Goal: Complete application form: Complete application form

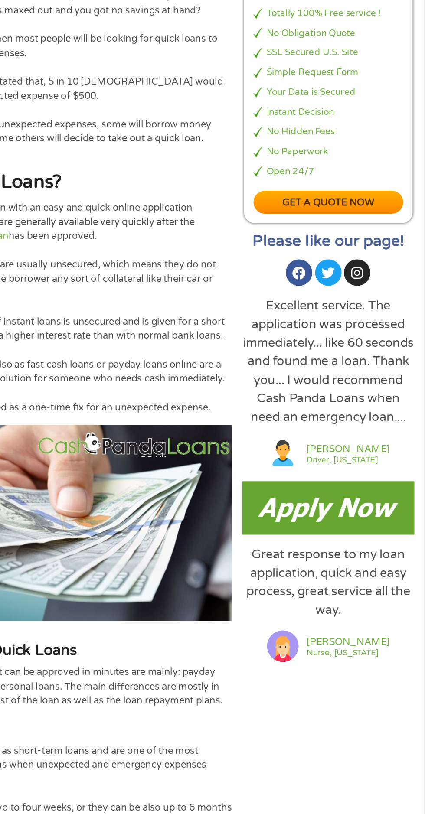
click at [368, 519] on img at bounding box center [353, 509] width 127 height 39
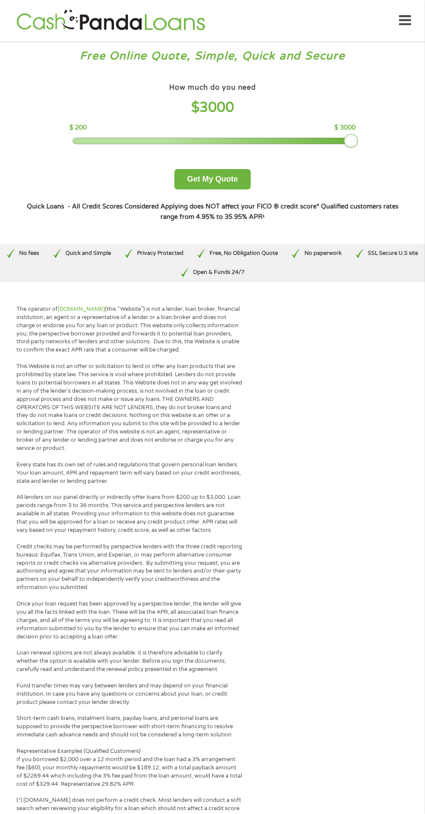
click at [351, 143] on div at bounding box center [212, 141] width 279 height 6
click at [237, 188] on button "Get My Quote" at bounding box center [212, 179] width 76 height 20
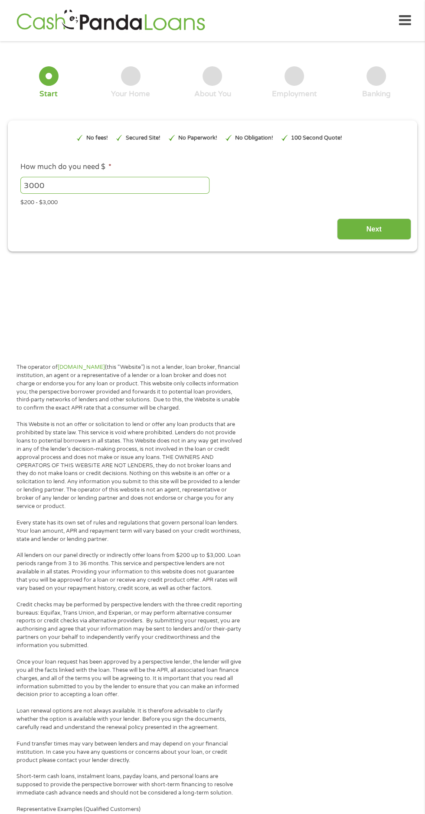
type input "EAIaIQobChMIl_KvjPuVkAMVPybUAR04EjBREAAYAiAAEgKMrvD_BwE"
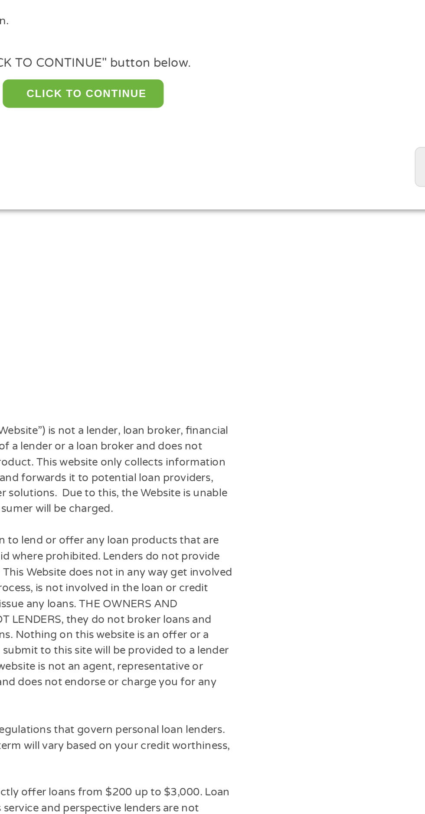
scroll to position [2, 0]
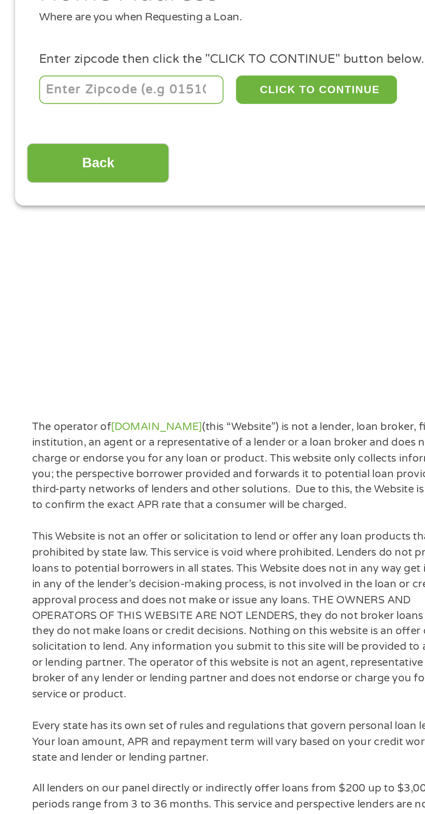
click at [70, 190] on input "number" at bounding box center [68, 189] width 96 height 15
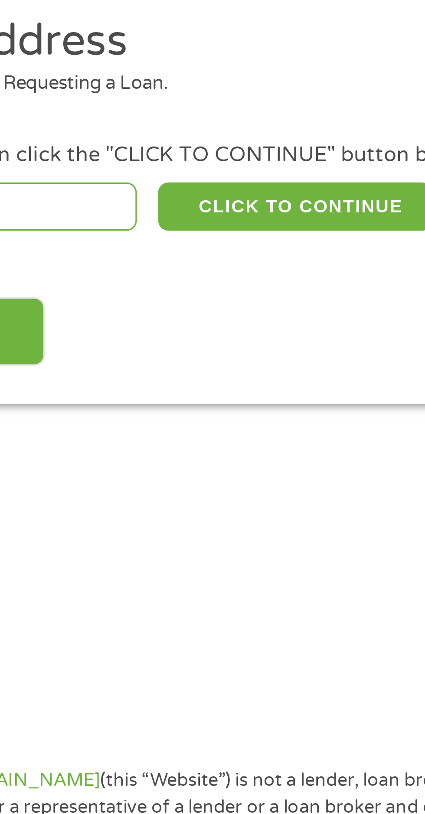
type input "78251"
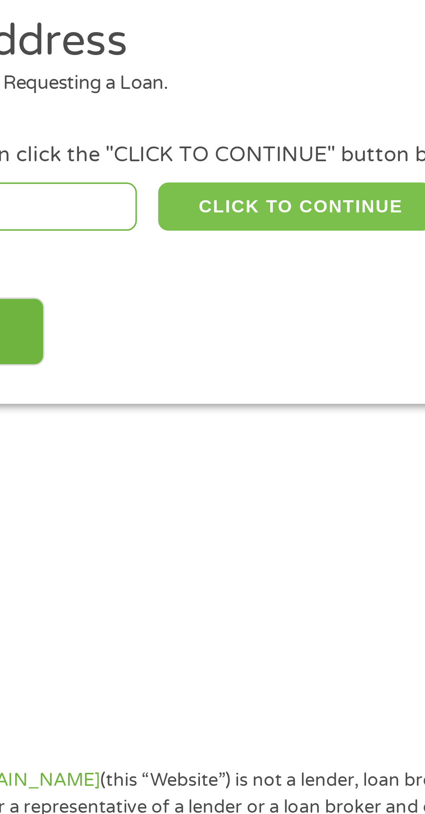
click at [164, 188] on button "CLICK TO CONTINUE" at bounding box center [165, 189] width 84 height 15
type input "78251"
type input "San Antonio"
select select "Texas"
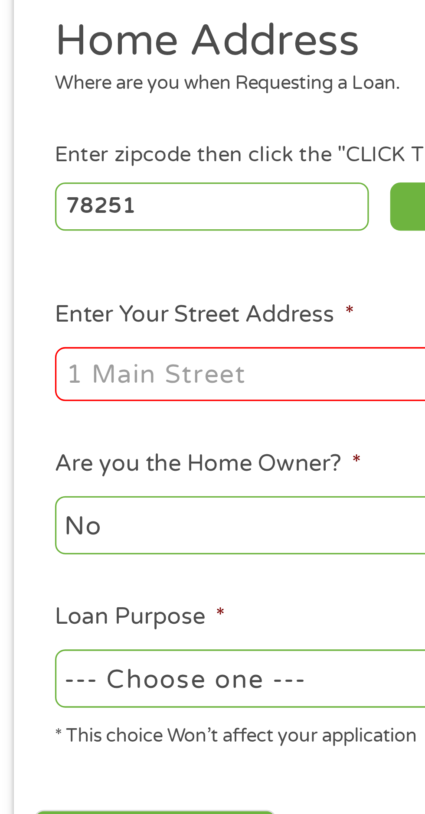
click at [49, 234] on input "Enter Your Street Address *" at bounding box center [113, 241] width 186 height 16
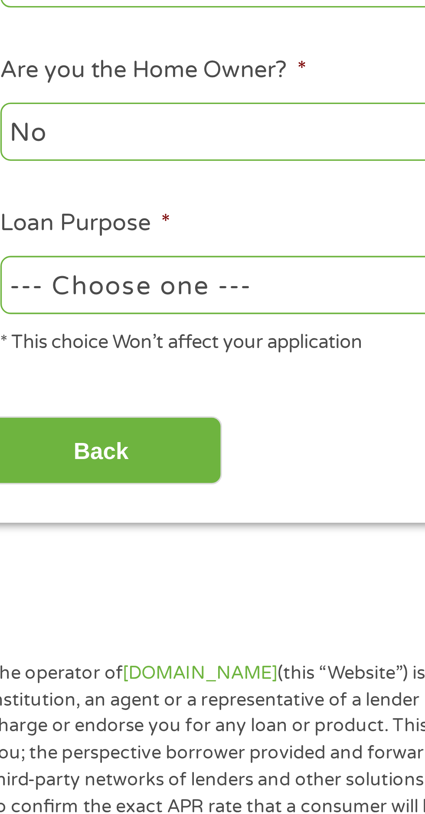
type input "1297 W loop 1604 N Apt 2601"
click at [117, 333] on select "--- Choose one --- Pay Bills Debt Consolidation Home Improvement Major Purchase…" at bounding box center [113, 334] width 186 height 18
select select "paybills"
click at [20, 325] on select "--- Choose one --- Pay Bills Debt Consolidation Home Improvement Major Purchase…" at bounding box center [113, 334] width 186 height 18
click at [71, 384] on input "Back" at bounding box center [51, 384] width 74 height 21
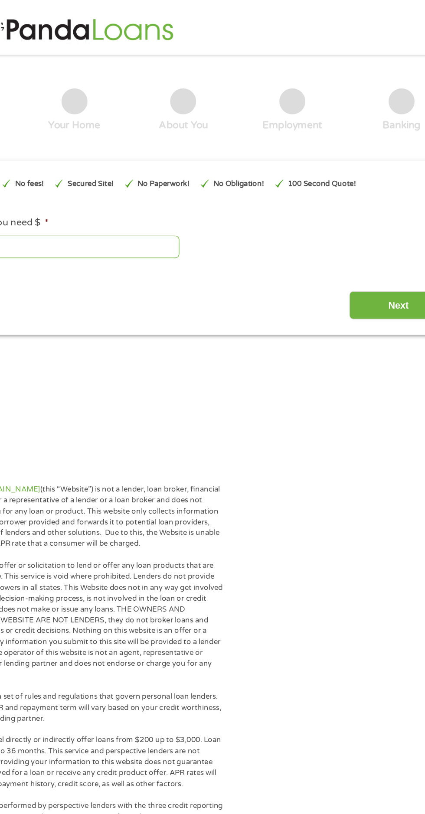
scroll to position [0, 0]
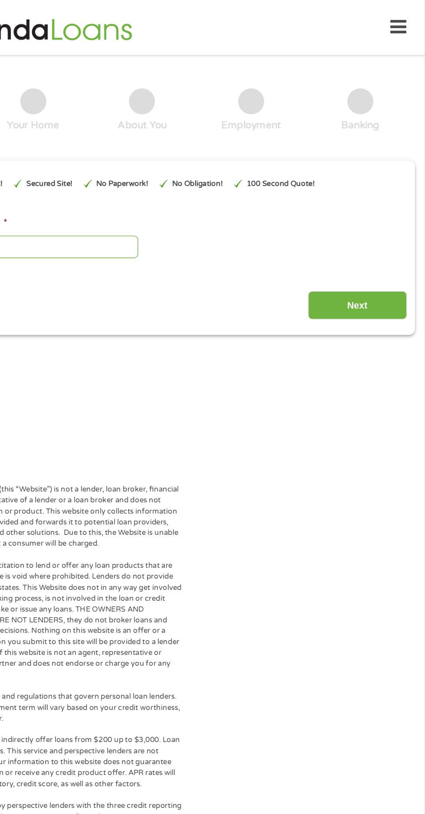
click at [371, 230] on input "Next" at bounding box center [374, 228] width 74 height 21
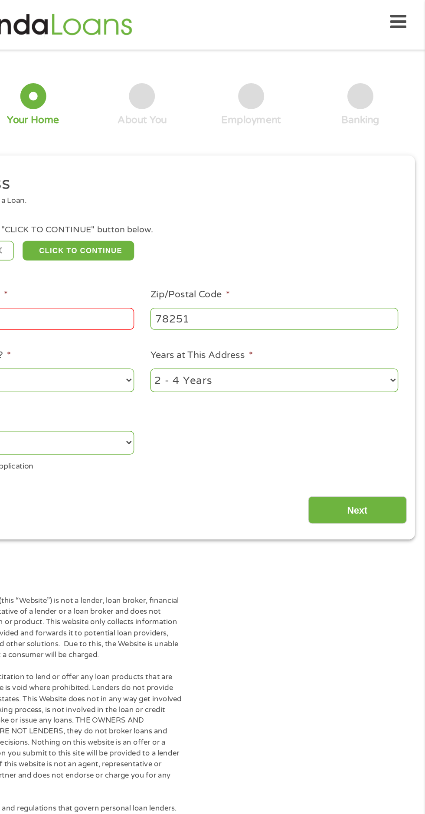
scroll to position [4, 0]
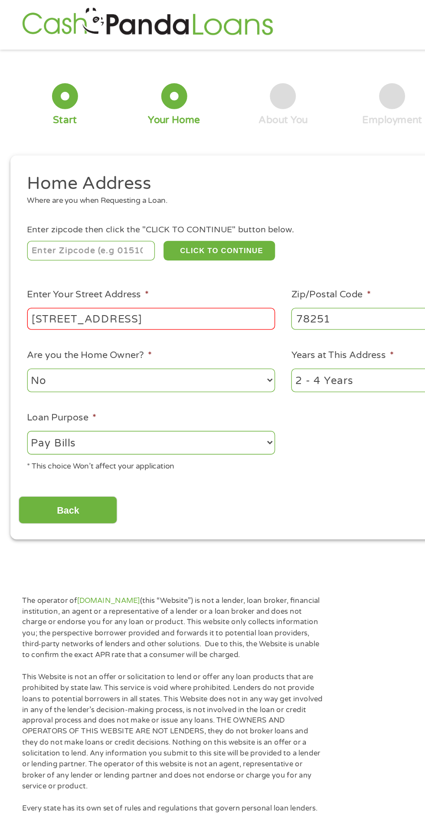
click at [67, 181] on input "number" at bounding box center [68, 188] width 96 height 15
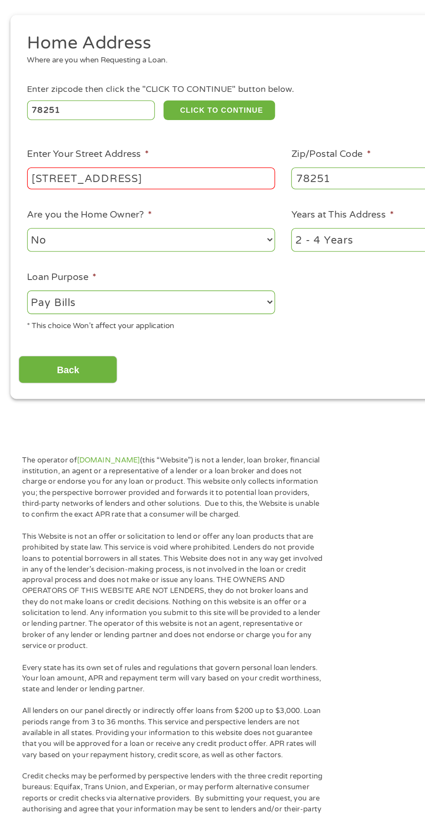
type input "78251"
click at [180, 237] on input "1297 W loop 1604 N Apt 2601" at bounding box center [113, 239] width 186 height 16
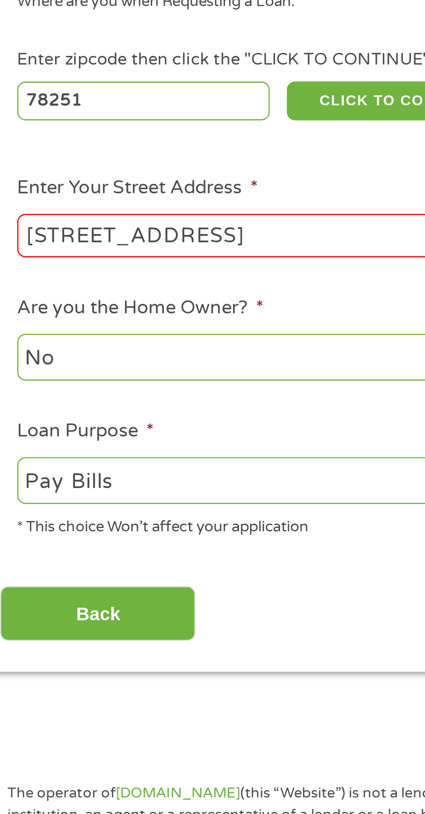
click at [155, 239] on input "1297 W loop 1604 N Apt 2601" at bounding box center [113, 239] width 186 height 16
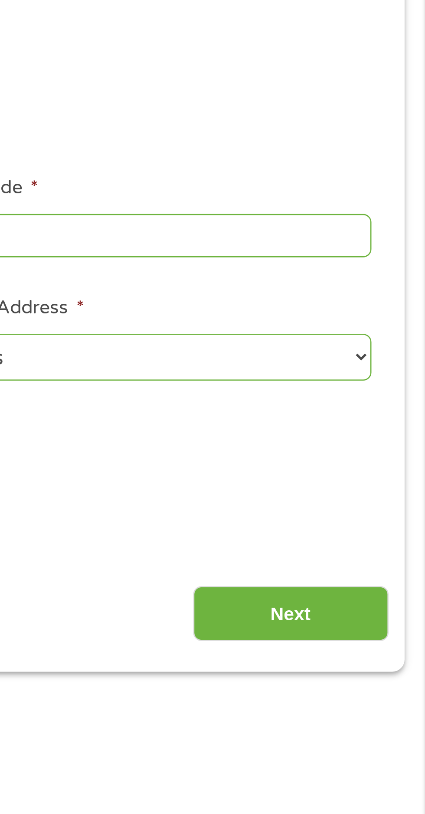
type input "1297 W loop 1604 N"
click at [383, 386] on input "Next" at bounding box center [374, 382] width 74 height 21
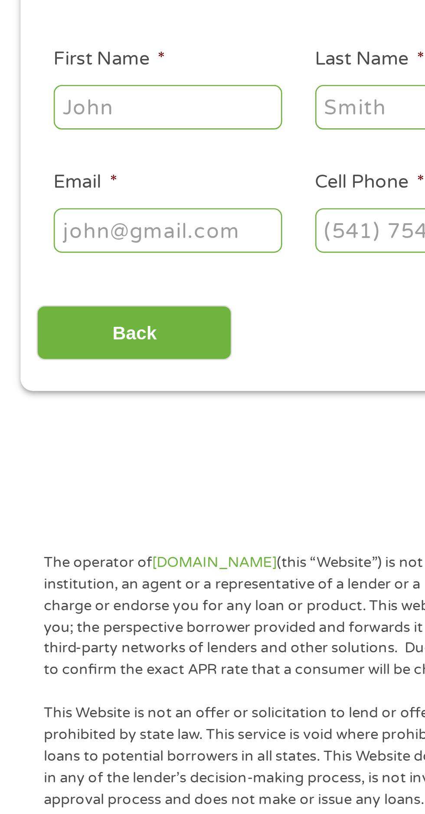
click at [68, 190] on input "First Name *" at bounding box center [63, 190] width 87 height 16
type input "Maria E"
click at [128, 188] on input "Last Name *" at bounding box center [163, 190] width 87 height 16
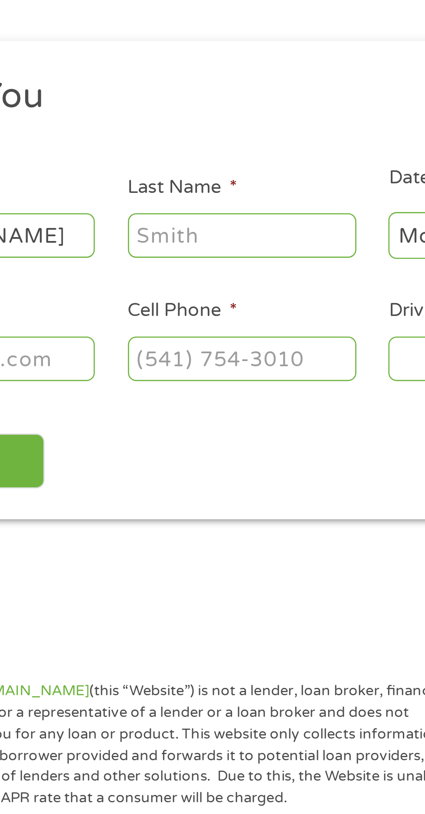
type input "A"
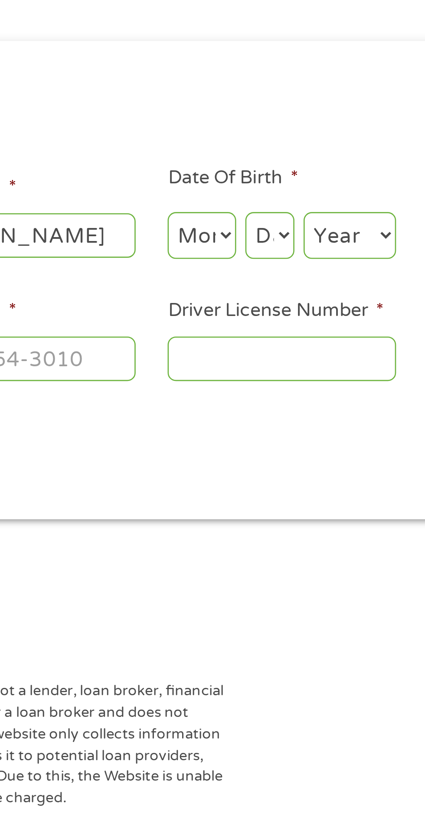
type input "Mann"
click at [230, 186] on select "Month 1 2 3 4 5 6 7 8 9 10 11 12" at bounding box center [231, 191] width 26 height 18
select select "8"
click at [218, 182] on select "Month 1 2 3 4 5 6 7 8 9 10 11 12" at bounding box center [231, 191] width 26 height 18
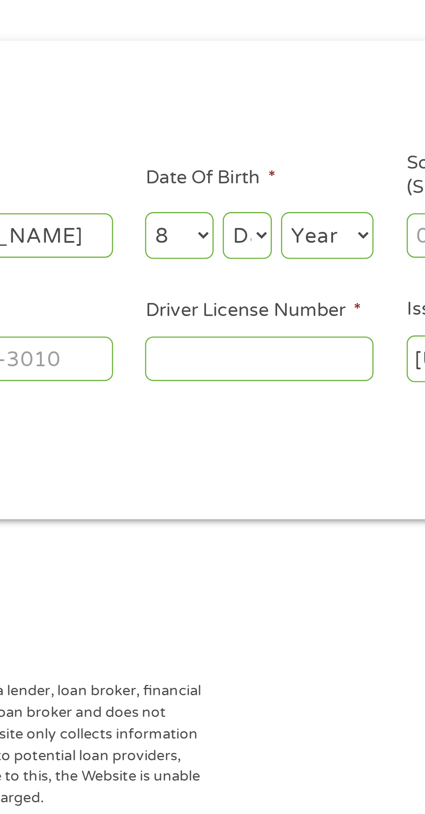
click at [259, 194] on select "Day 1 2 3 4 5 6 7 8 9 10 11 12 13 14 15 16 17 18 19 20 21 22 23 24 25 26 27 28 …" at bounding box center [257, 191] width 19 height 18
select select "28"
click at [248, 182] on select "Day 1 2 3 4 5 6 7 8 9 10 11 12 13 14 15 16 17 18 19 20 21 22 23 24 25 26 27 28 …" at bounding box center [257, 191] width 19 height 18
click at [293, 189] on select "Year 2007 2006 2005 2004 2003 2002 2001 2000 1999 1998 1997 1996 1995 1994 1993…" at bounding box center [287, 191] width 35 height 18
select select "1962"
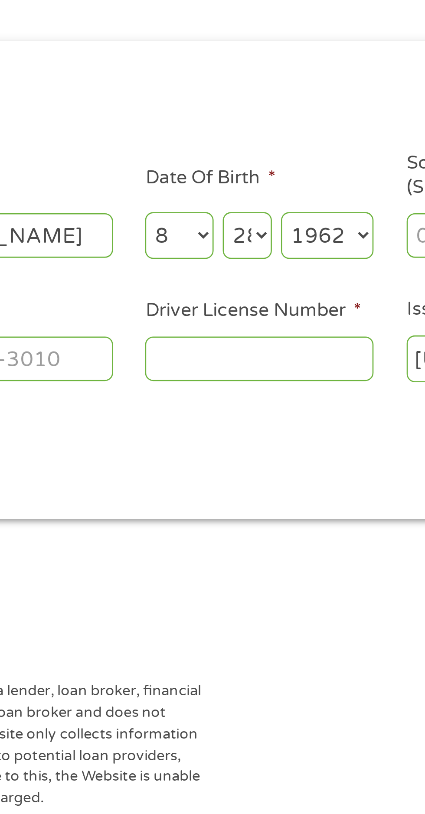
click at [270, 182] on select "Year 2007 2006 2005 2004 2003 2002 2001 2000 1999 1998 1997 1996 1995 1994 1993…" at bounding box center [287, 191] width 35 height 18
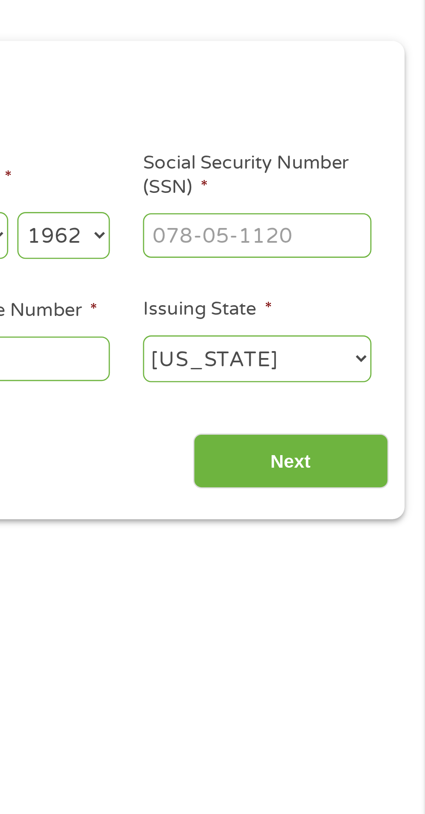
click at [349, 188] on input "Social Security Number (SSN) *" at bounding box center [361, 190] width 87 height 16
type input "463-37-2511"
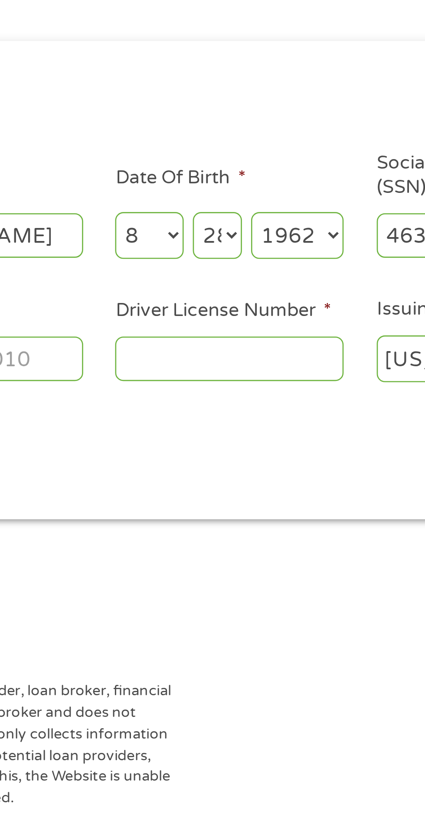
click at [244, 234] on input "Driver License Number *" at bounding box center [261, 237] width 87 height 16
click at [293, 236] on input "223898696" at bounding box center [261, 237] width 87 height 16
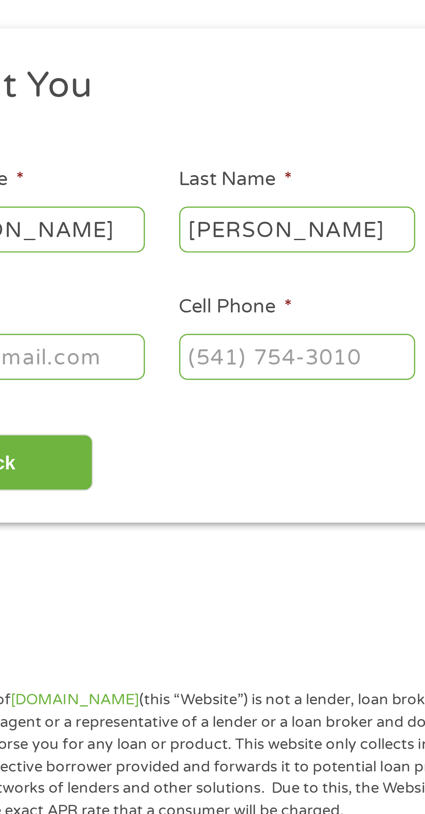
type input "223898696"
click at [135, 234] on input "Cell Phone *" at bounding box center [163, 237] width 87 height 16
type input "(210) 923-9779"
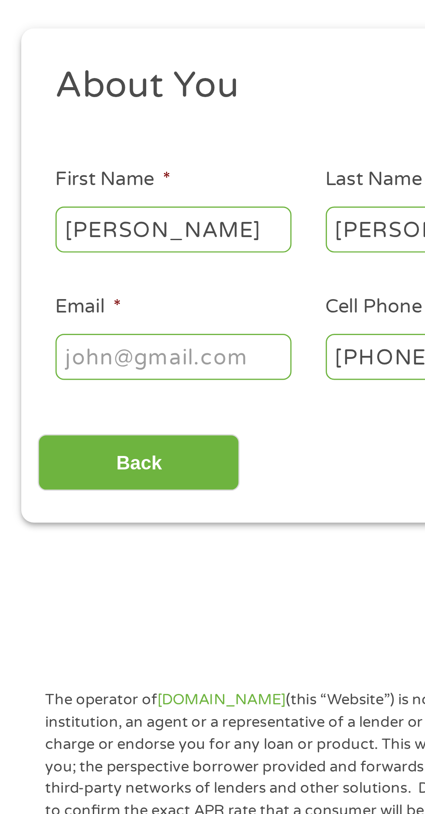
click at [63, 234] on input "Email *" at bounding box center [63, 237] width 87 height 16
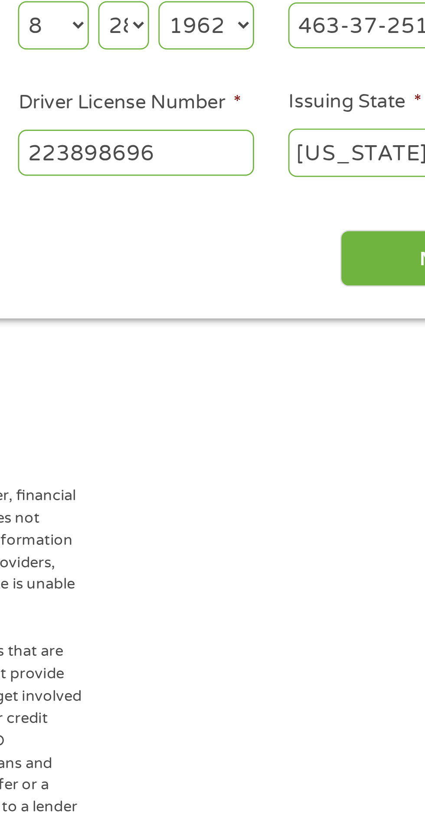
type input "love61peace62@gmail.com"
click at [350, 274] on input "Next" at bounding box center [374, 276] width 74 height 21
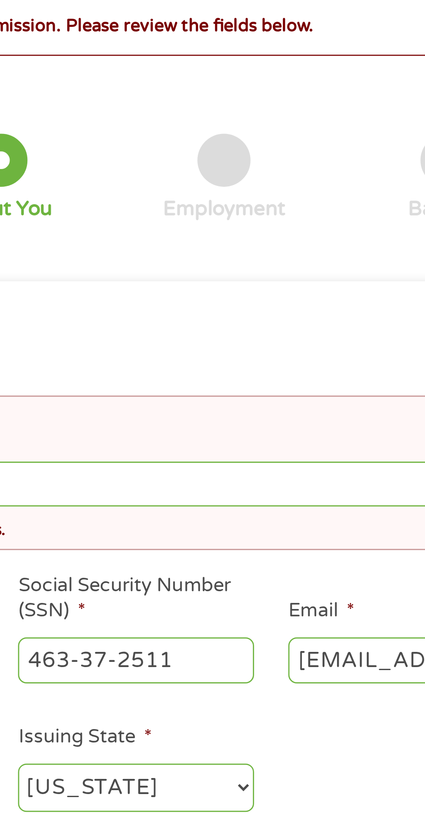
scroll to position [3, 3]
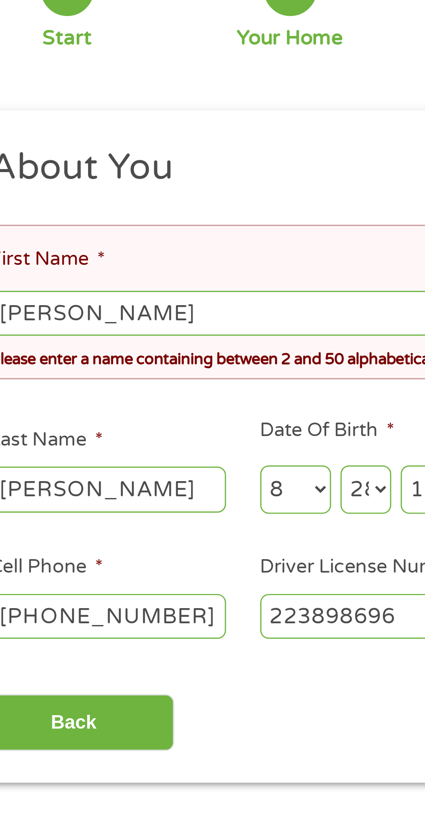
click at [62, 225] on input "Maria E" at bounding box center [212, 227] width 384 height 16
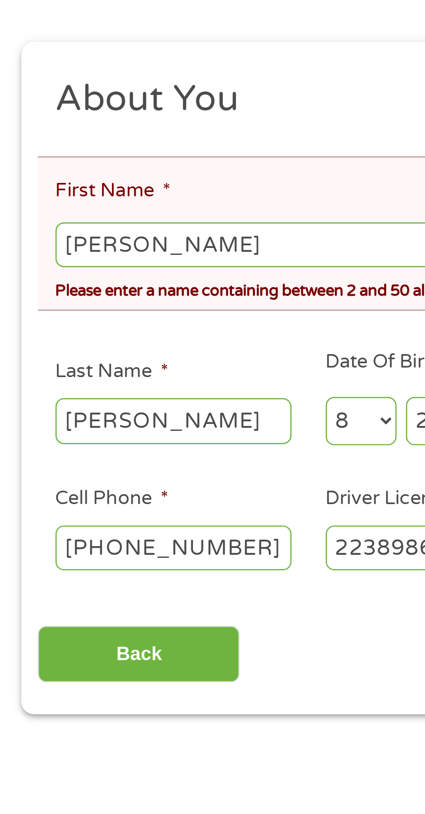
type input "Maria"
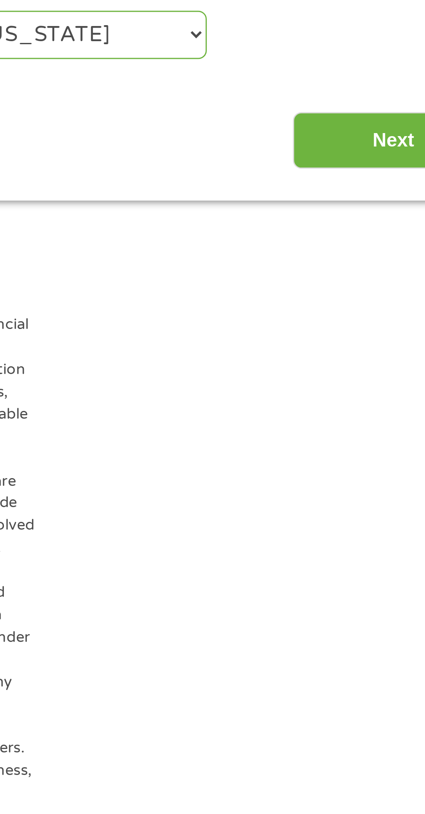
click at [358, 376] on input "Next" at bounding box center [374, 377] width 74 height 21
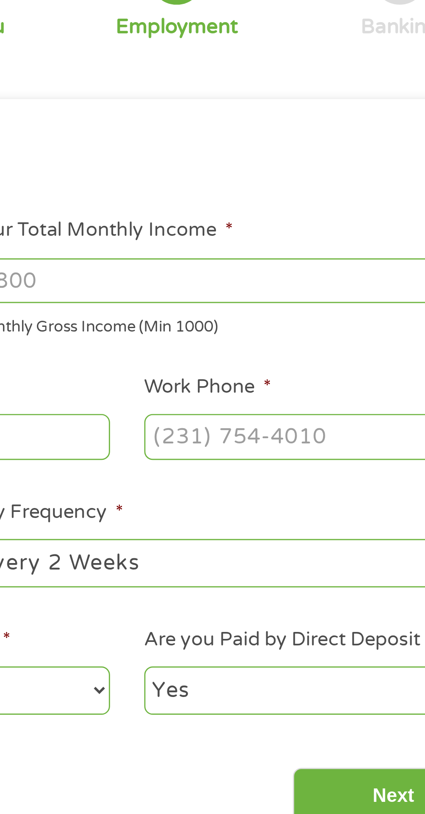
scroll to position [0, 0]
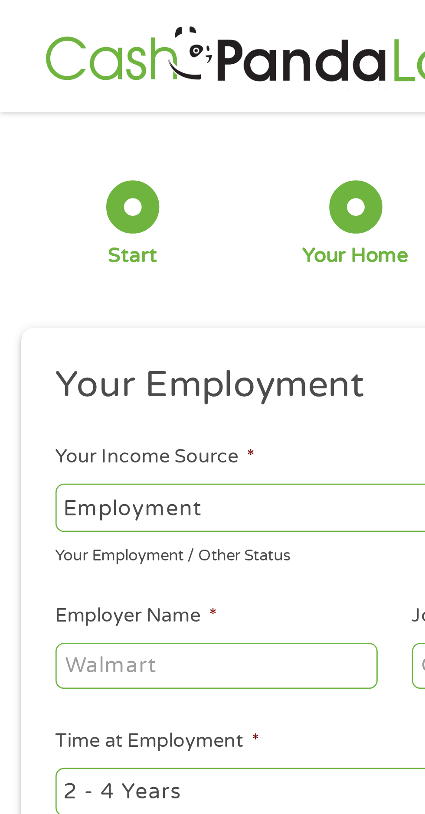
click at [76, 183] on select "--- Choose one --- Employment Self Employed Benefits" at bounding box center [113, 187] width 186 height 18
select select "benefits"
click at [20, 178] on select "--- Choose one --- Employment Self Employed Benefits" at bounding box center [113, 187] width 186 height 18
type input "Other"
type input "(210) 923-9779"
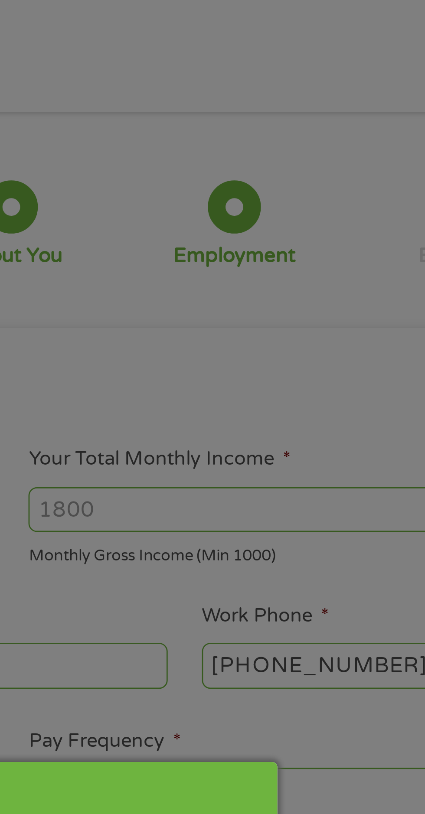
click at [254, 185] on div "Panda Tips To Proceed, Please Enter: For "Employer Name" , enter your benefit p…" at bounding box center [212, 407] width 425 height 814
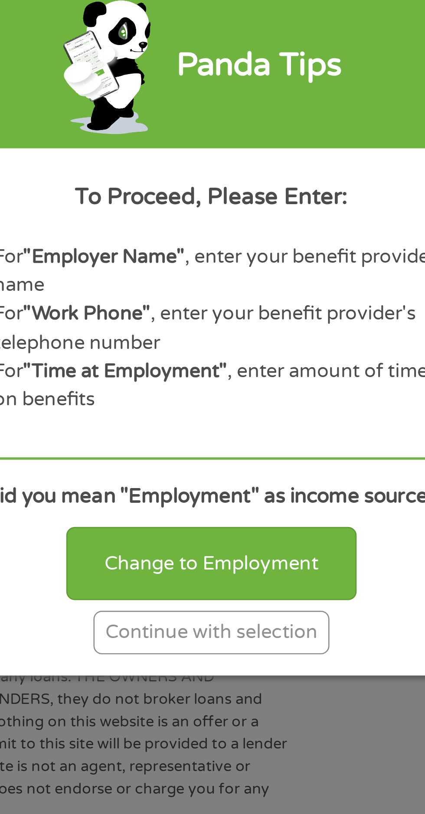
click at [214, 506] on div "Change to Employment" at bounding box center [212, 492] width 107 height 27
select select "fullTime"
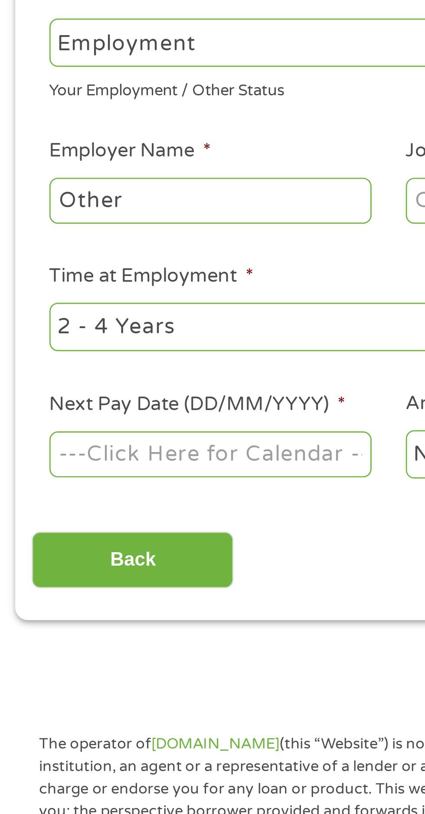
click at [70, 243] on input "Other" at bounding box center [79, 244] width 118 height 16
type input "O"
click at [43, 244] on input "Soc" at bounding box center [79, 244] width 118 height 16
type input "S"
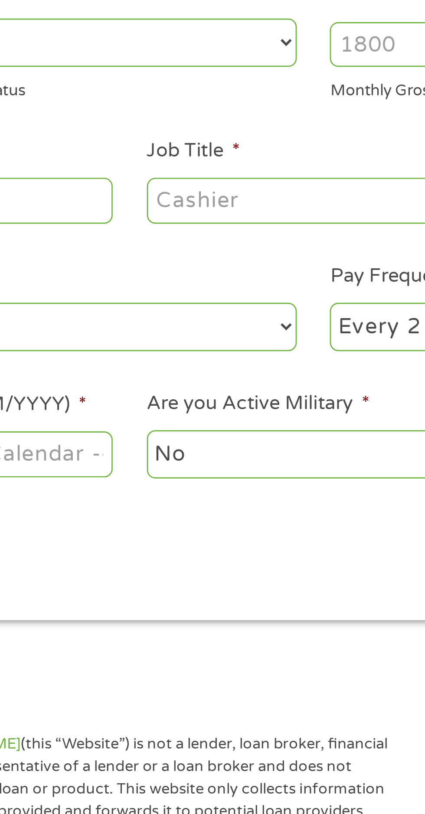
type input "Petco"
click at [199, 241] on input "Job Title *" at bounding box center [210, 244] width 118 height 16
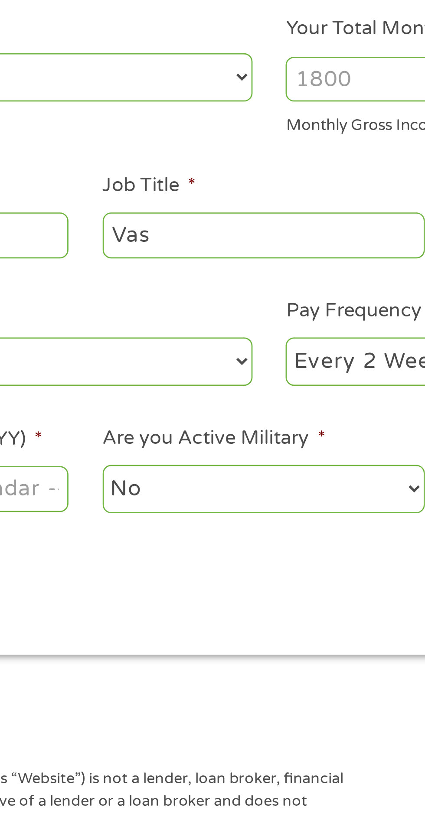
type input "Vash"
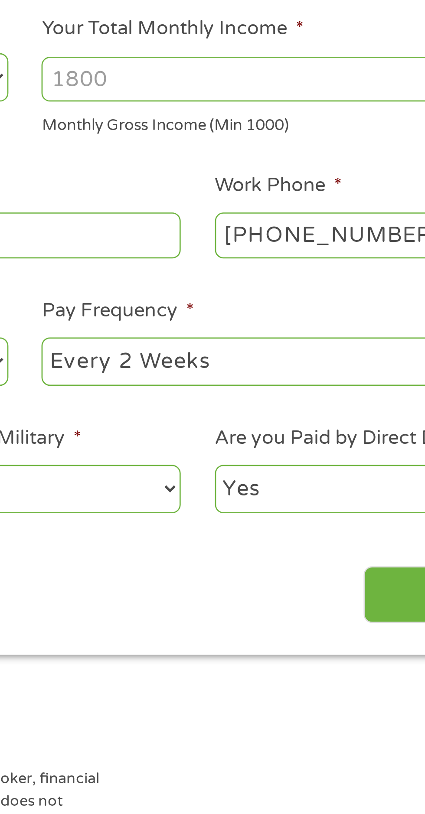
type input "Cashier"
click at [353, 242] on input "(210) 923-9779" at bounding box center [341, 244] width 118 height 16
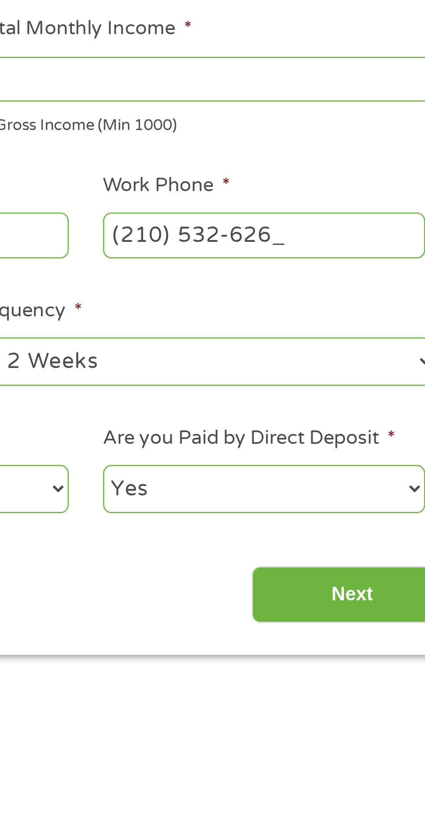
type input "(210) 532-6263"
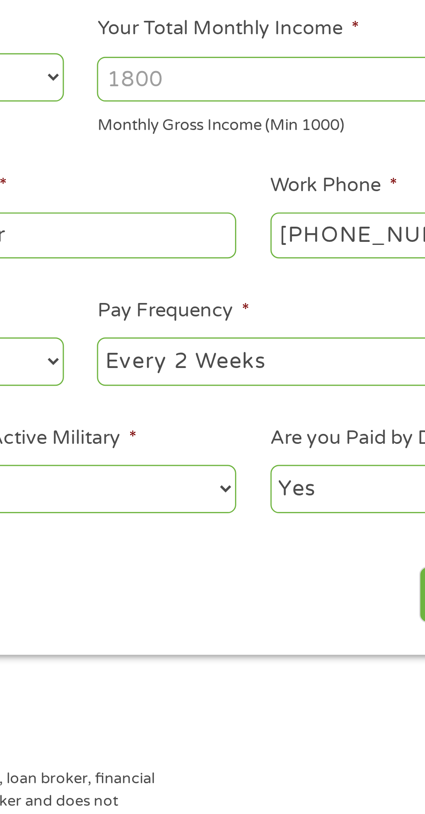
click at [295, 290] on select "--- Choose one --- Every 2 Weeks Every Week Monthly Semi-Monthly" at bounding box center [311, 291] width 186 height 18
select select "monthly"
click at [218, 282] on select "--- Choose one --- Every 2 Weeks Every Week Monthly Semi-Monthly" at bounding box center [311, 291] width 186 height 18
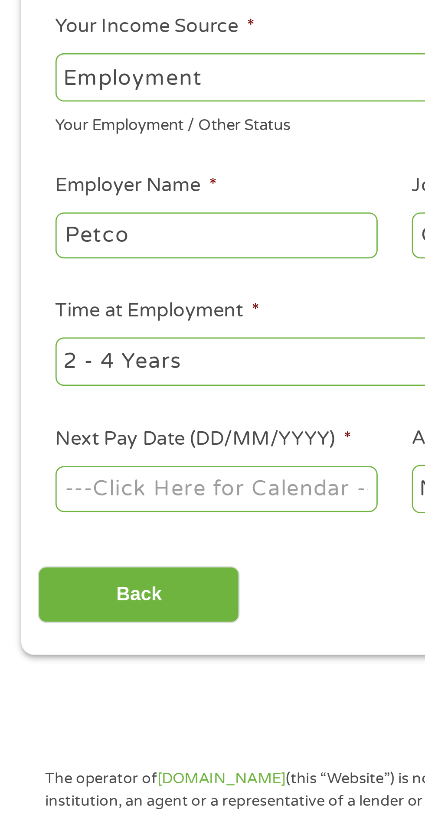
click at [69, 331] on body "Home Get Loan Offer How it works FAQs Blog Cash Loans Quick Loans Online Loans …" at bounding box center [212, 661] width 425 height 1322
click at [133, 337] on input "Next Pay Date (DD/MM/YYYY) *" at bounding box center [79, 337] width 118 height 16
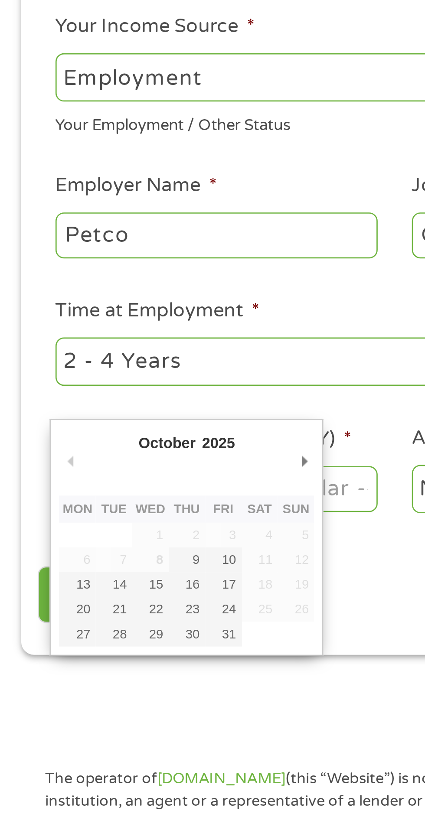
type input "31/10/2025"
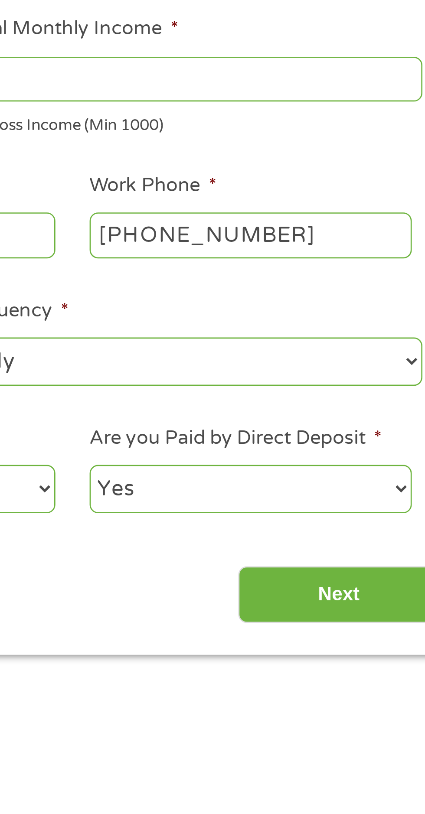
click at [373, 375] on input "Next" at bounding box center [374, 376] width 74 height 21
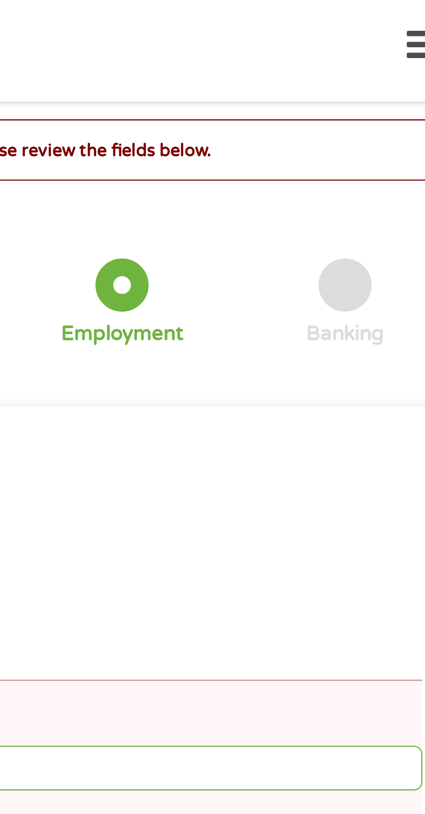
scroll to position [3, 3]
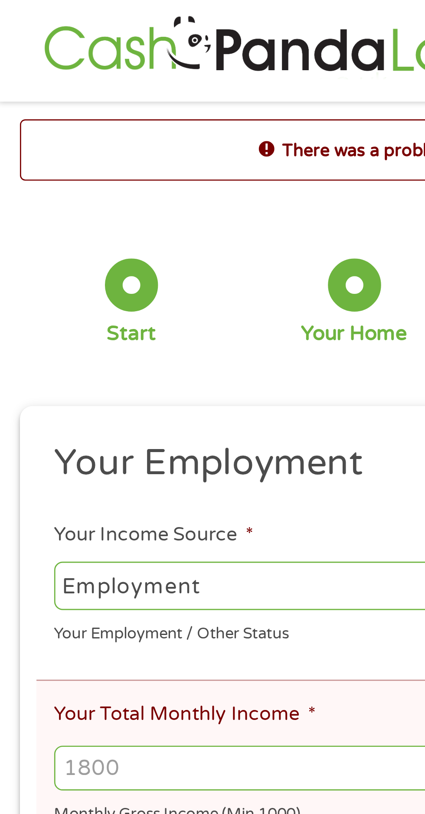
click at [58, 279] on input "Your Total Monthly Income *" at bounding box center [212, 282] width 384 height 16
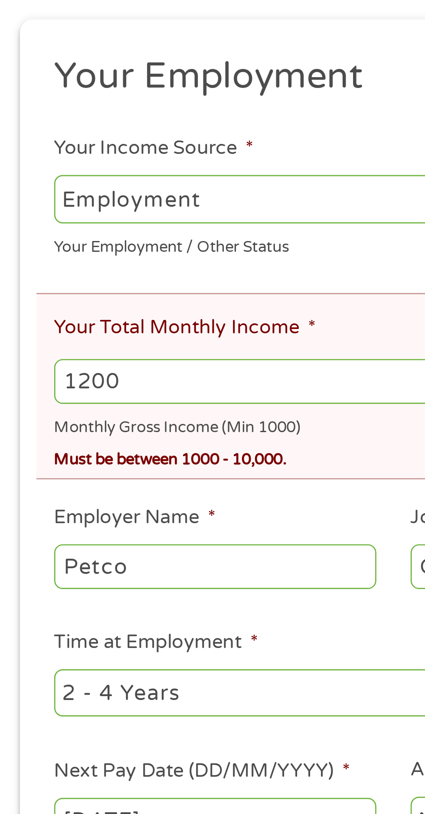
scroll to position [4, 0]
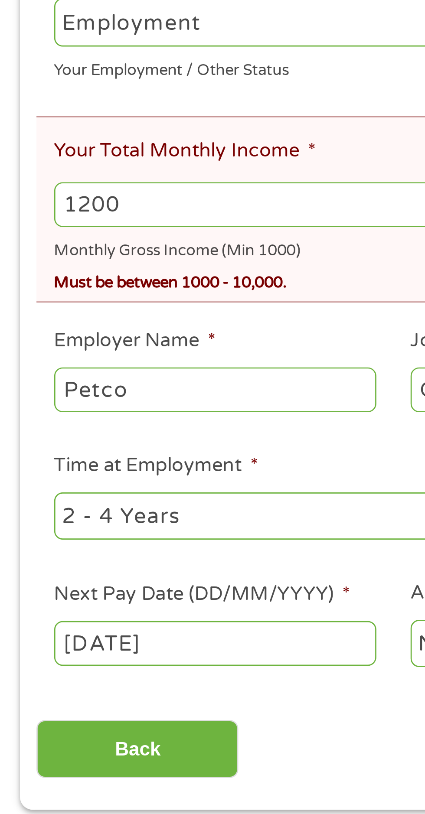
type input "1200"
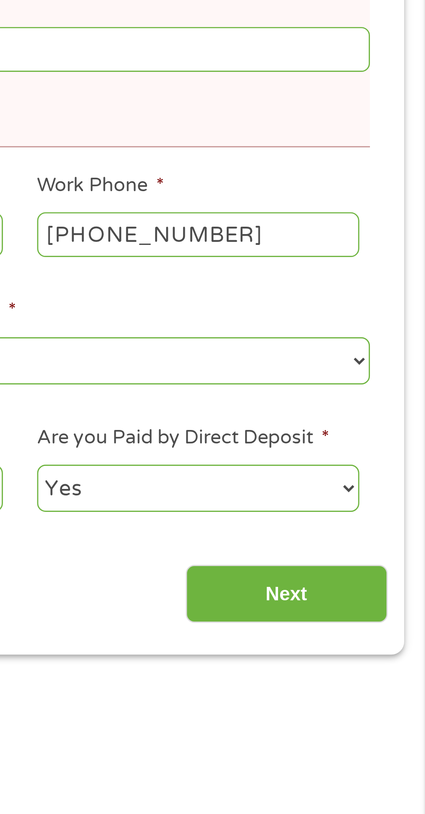
click at [369, 481] on input "Next" at bounding box center [374, 481] width 74 height 21
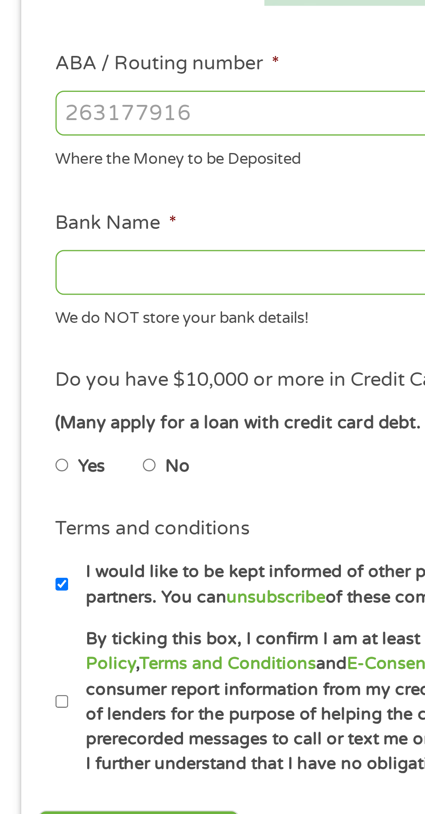
click at [71, 303] on input "ABA / Routing number *" at bounding box center [113, 305] width 186 height 16
type input "041215980"
type input "Sutton Bank"
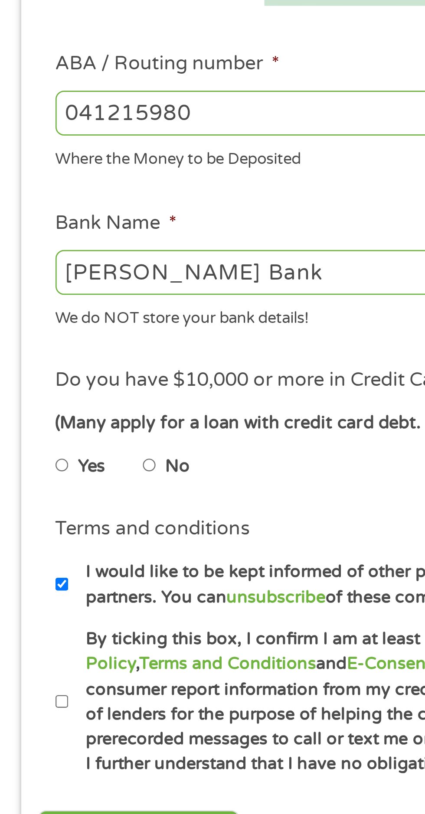
type input "041215980"
click at [59, 365] on input "Sutton Bank" at bounding box center [113, 364] width 186 height 16
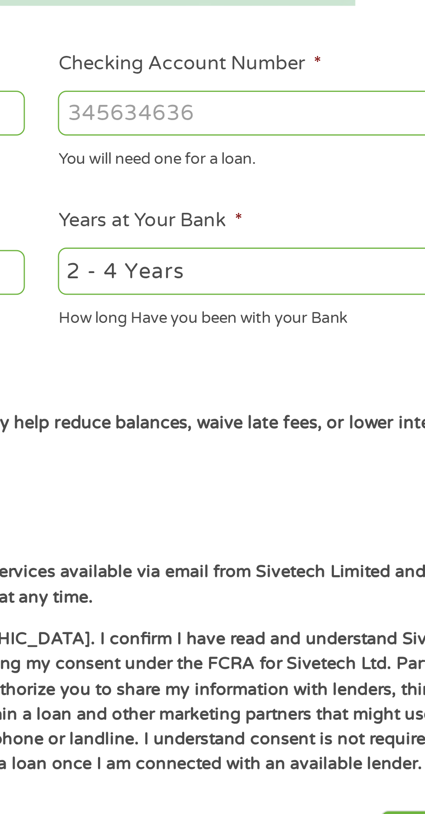
click at [256, 306] on input "Checking Account Number *" at bounding box center [311, 305] width 186 height 16
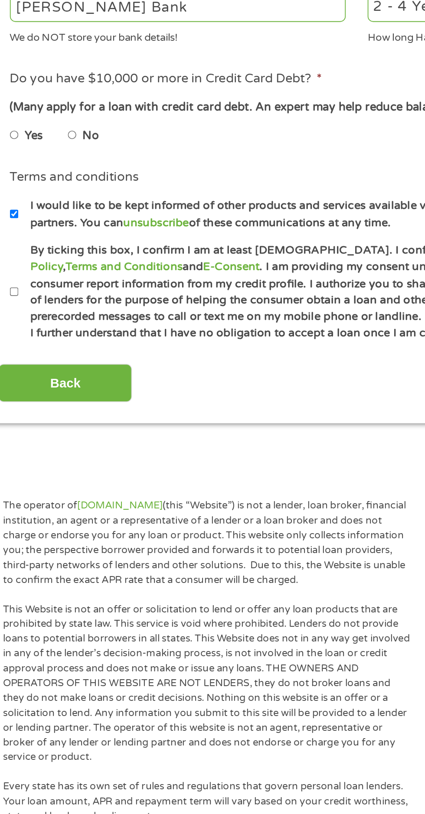
type input "399101597991"
click at [58, 440] on input "No" at bounding box center [54, 435] width 5 height 14
radio input "true"
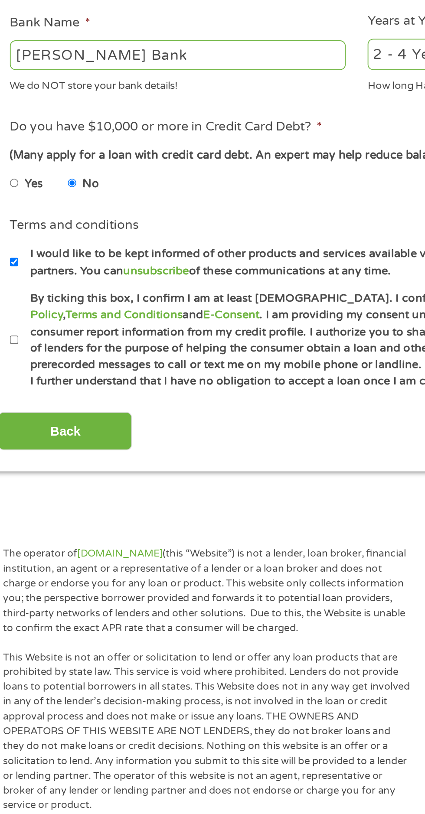
click at [24, 523] on input "By ticking this box, I confirm I am at least 18 years old. I confirm I have rea…" at bounding box center [22, 521] width 5 height 14
checkbox input "true"
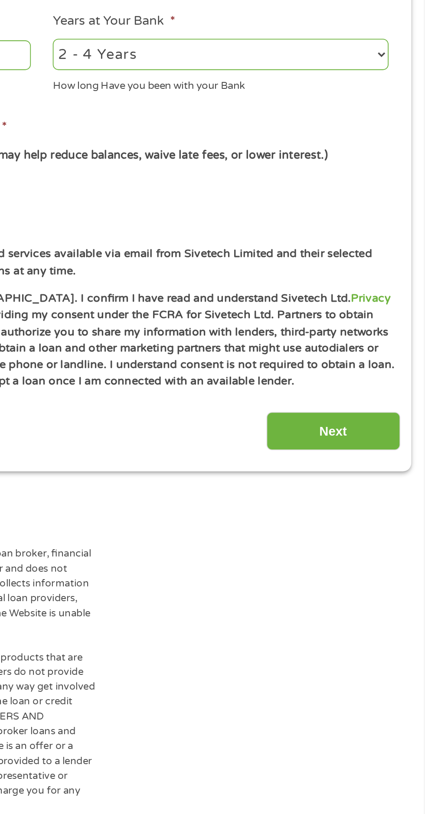
click at [364, 573] on input "Next" at bounding box center [374, 571] width 74 height 21
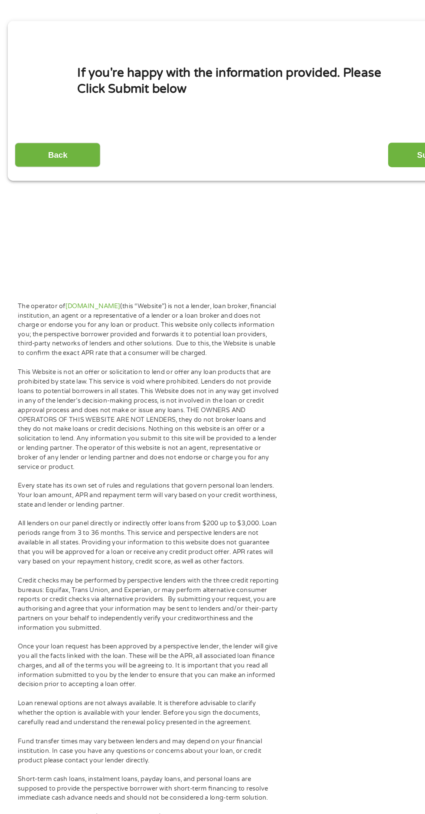
scroll to position [0, 0]
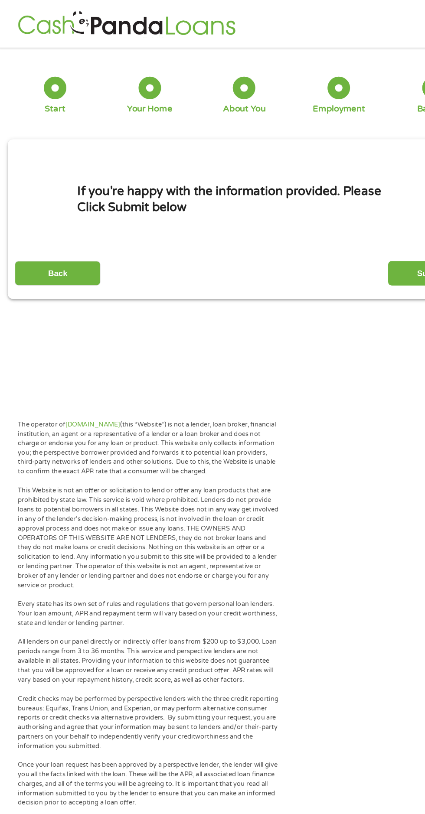
click at [352, 230] on input "Submit" at bounding box center [374, 236] width 74 height 21
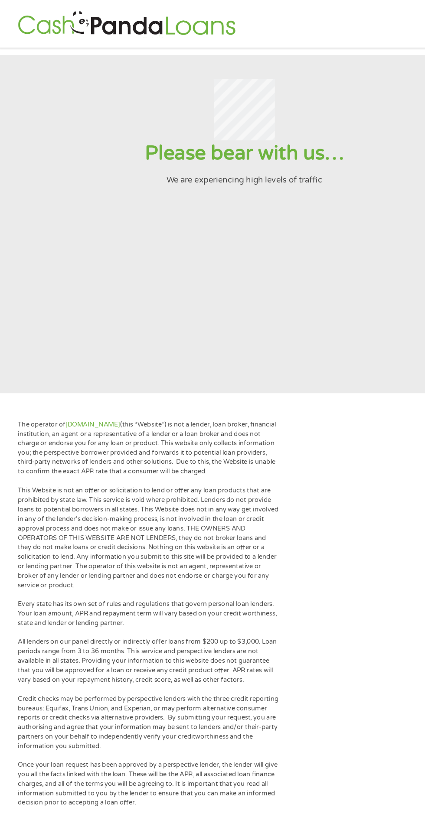
click at [294, 231] on section "Please bear with us… We are experiencing high levels of traffic" at bounding box center [212, 194] width 425 height 292
click at [238, 277] on section "Please bear with us… We are experiencing high levels of traffic" at bounding box center [212, 194] width 425 height 292
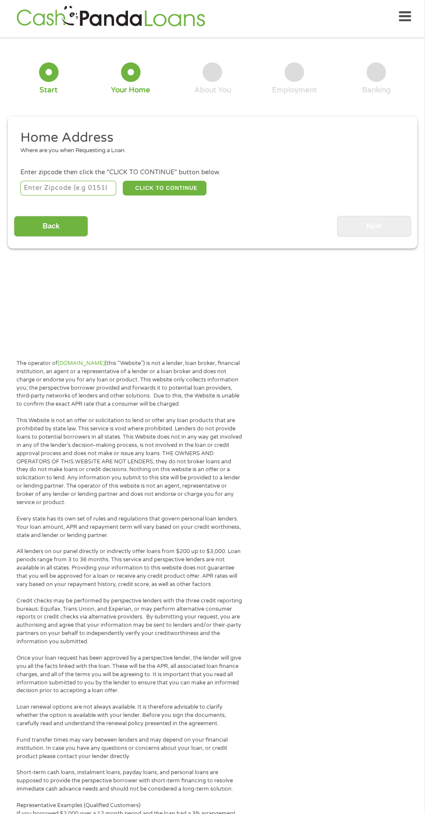
click at [405, 16] on icon at bounding box center [405, 16] width 12 height 21
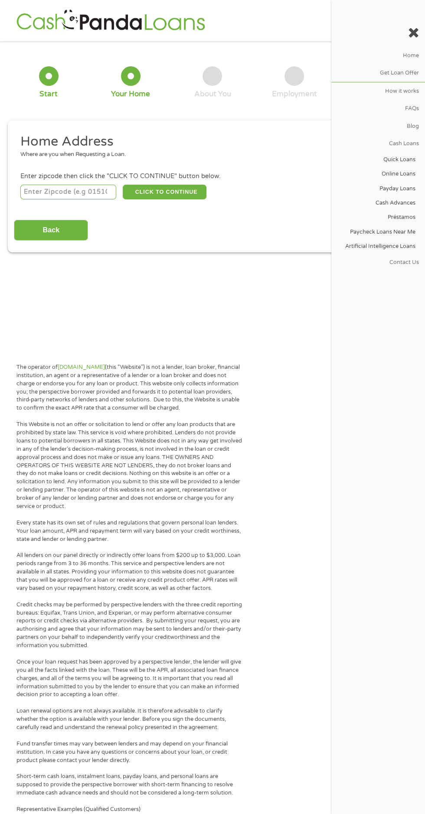
scroll to position [7, 0]
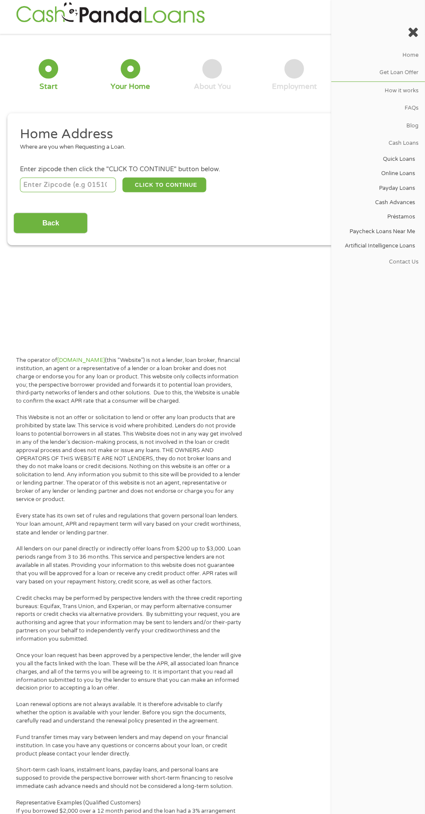
click at [380, 219] on link "Préstamos" at bounding box center [376, 217] width 90 height 14
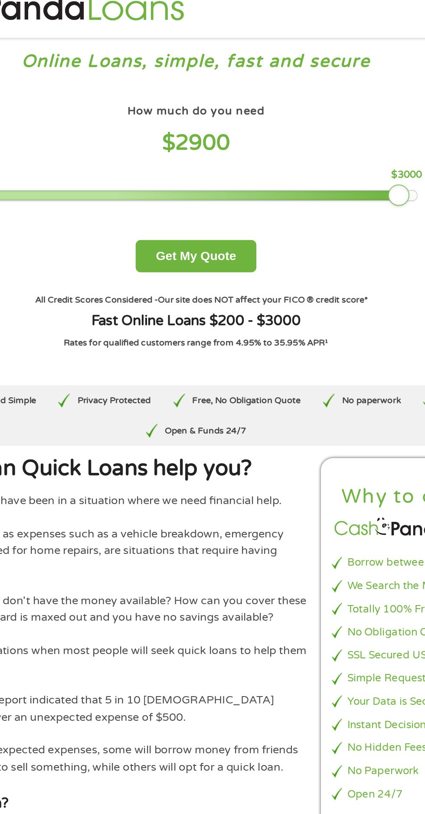
click at [350, 140] on div at bounding box center [212, 141] width 279 height 6
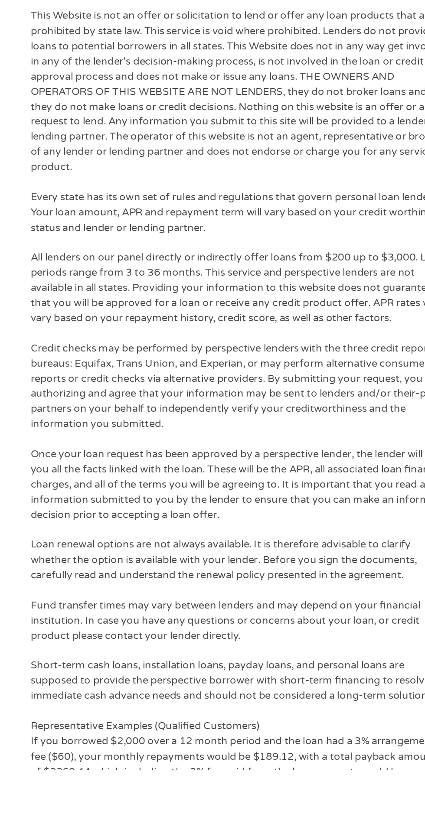
scroll to position [2533, 0]
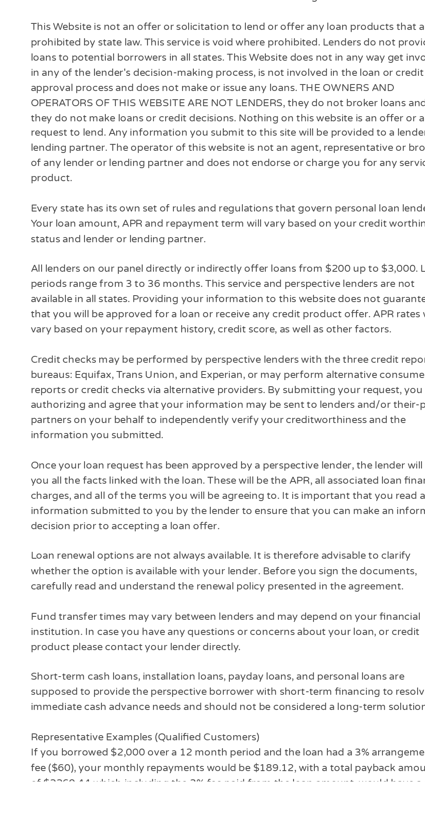
click at [186, 753] on p "Short-term cash loans, installation loans, payday loans, and personal loans are…" at bounding box center [129, 765] width 226 height 25
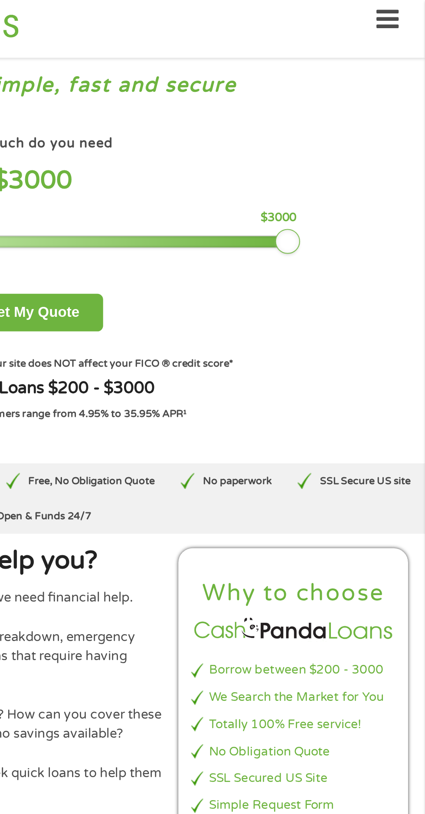
scroll to position [10, 0]
click at [224, 160] on button "Get My Quote" at bounding box center [212, 169] width 76 height 20
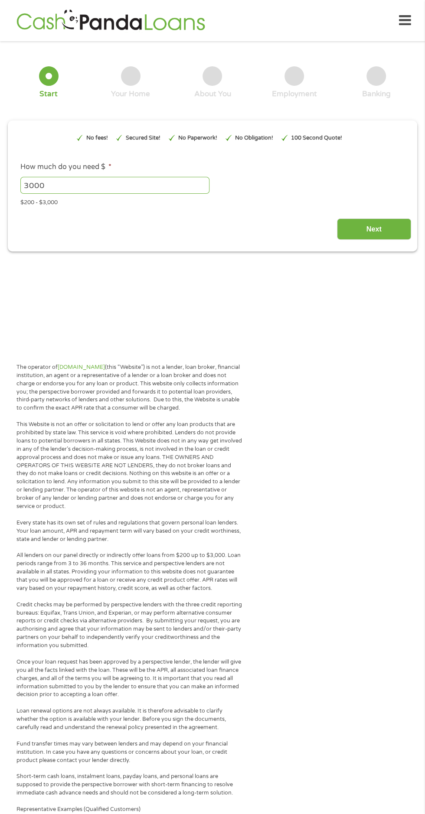
type input "EAIaIQobChMIl_KvjPuVkAMVPybUAR04EjBREAAYAiAAEgKMrvD_BwE"
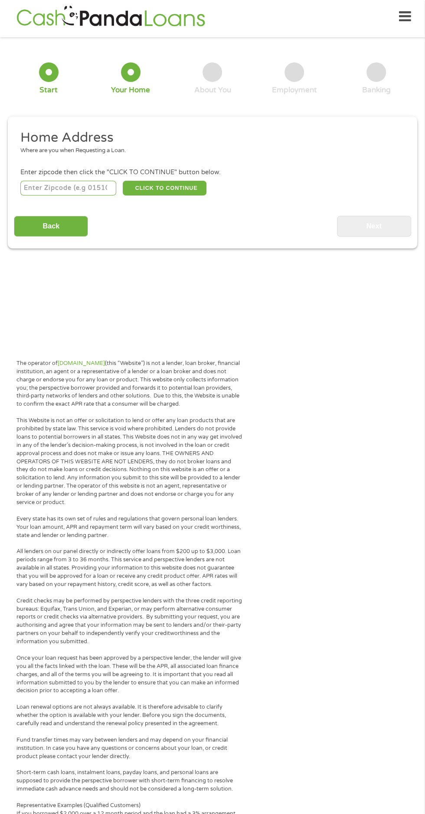
click at [410, 14] on icon at bounding box center [405, 16] width 12 height 21
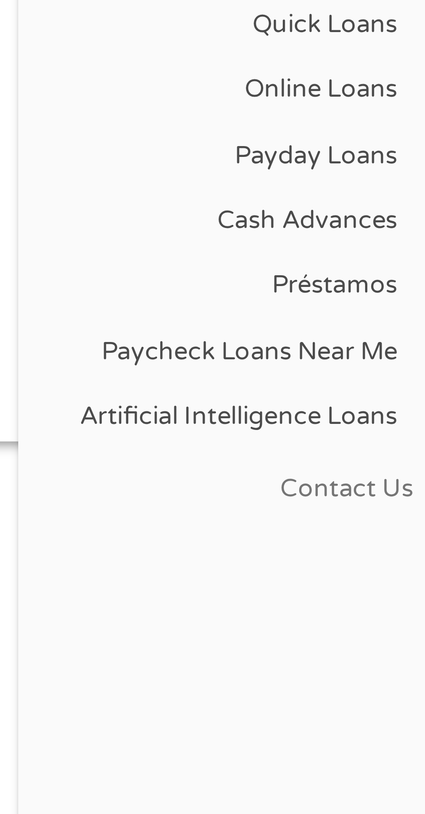
scroll to position [0, 0]
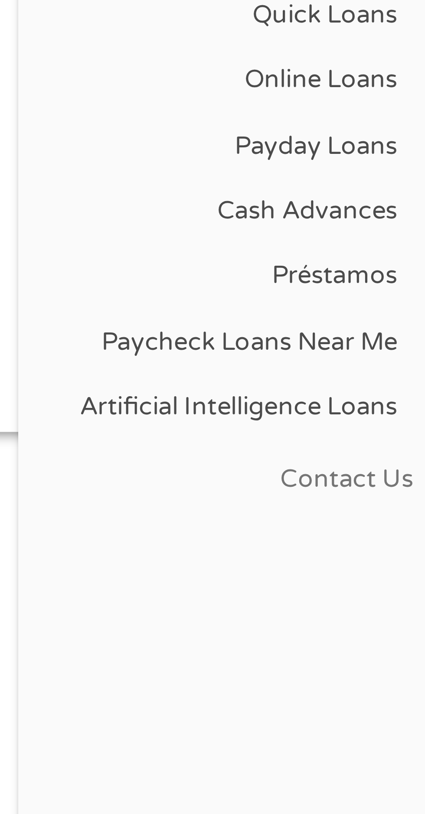
click at [393, 260] on link "Contact Us" at bounding box center [378, 261] width 94 height 17
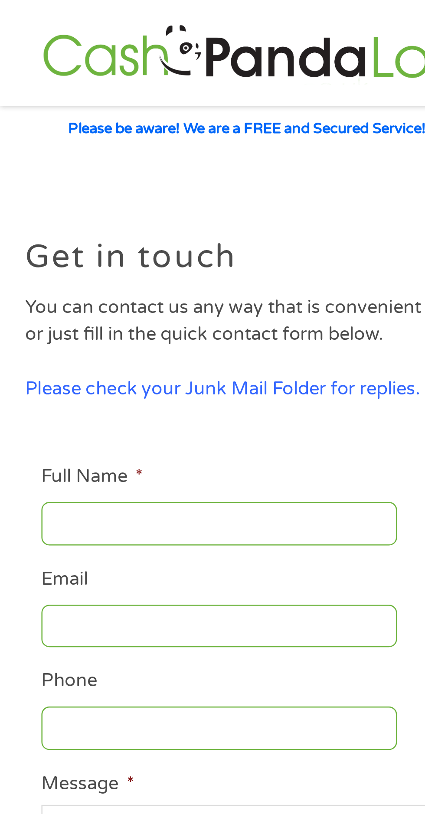
click at [67, 199] on input "Full Name *" at bounding box center [85, 203] width 138 height 16
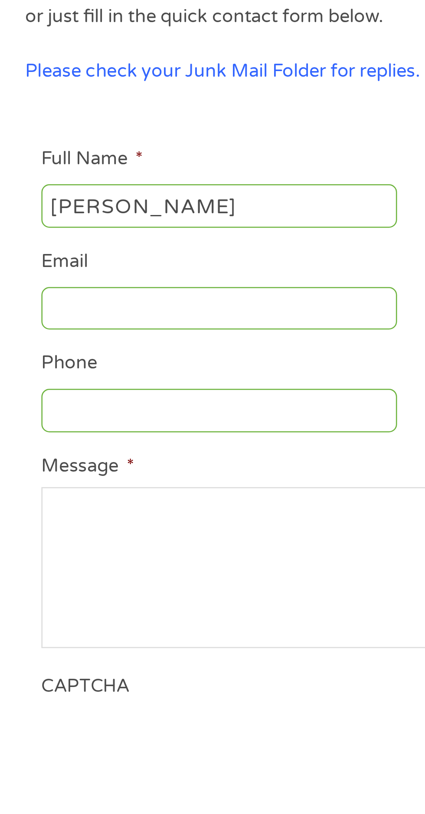
type input "Maria Mann"
click at [53, 240] on input "Email" at bounding box center [85, 242] width 138 height 16
type input "love61peac"
